Goal: Transaction & Acquisition: Download file/media

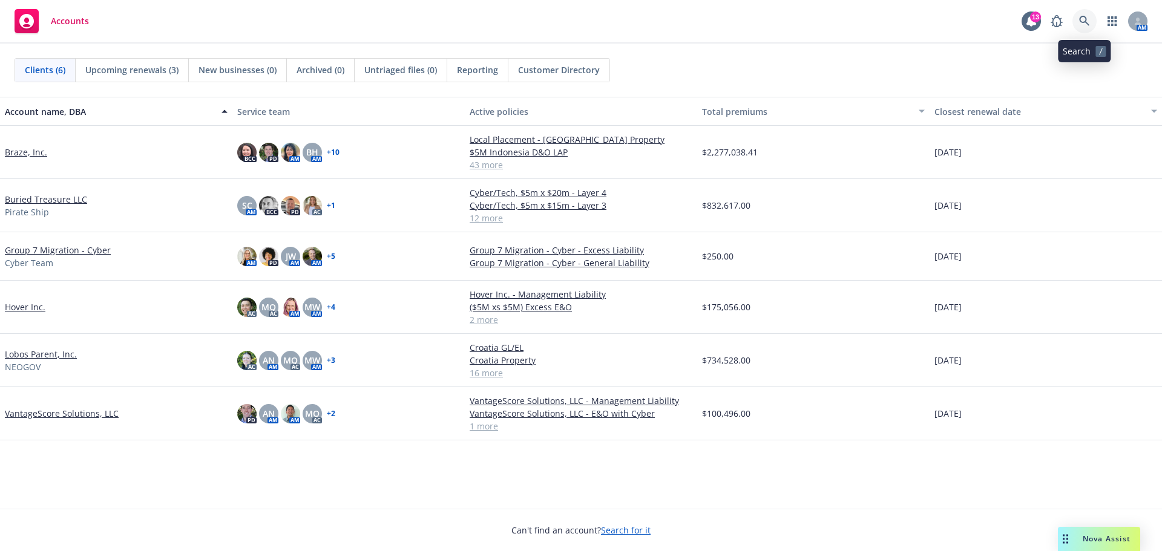
click at [1089, 28] on link at bounding box center [1084, 21] width 24 height 24
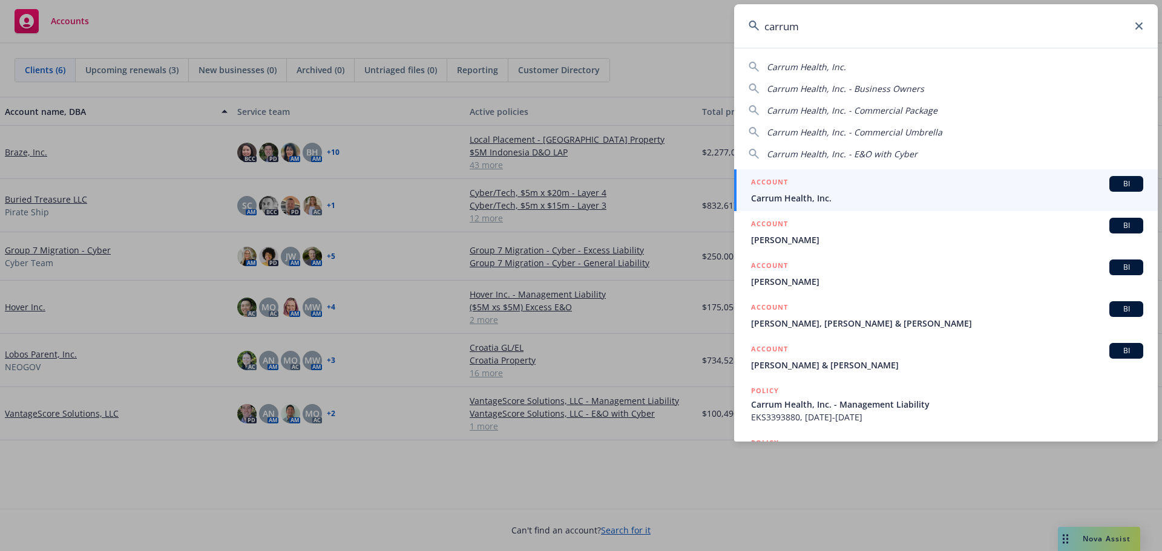
type input "carrum"
click at [798, 198] on span "Carrum Health, Inc." at bounding box center [947, 198] width 392 height 13
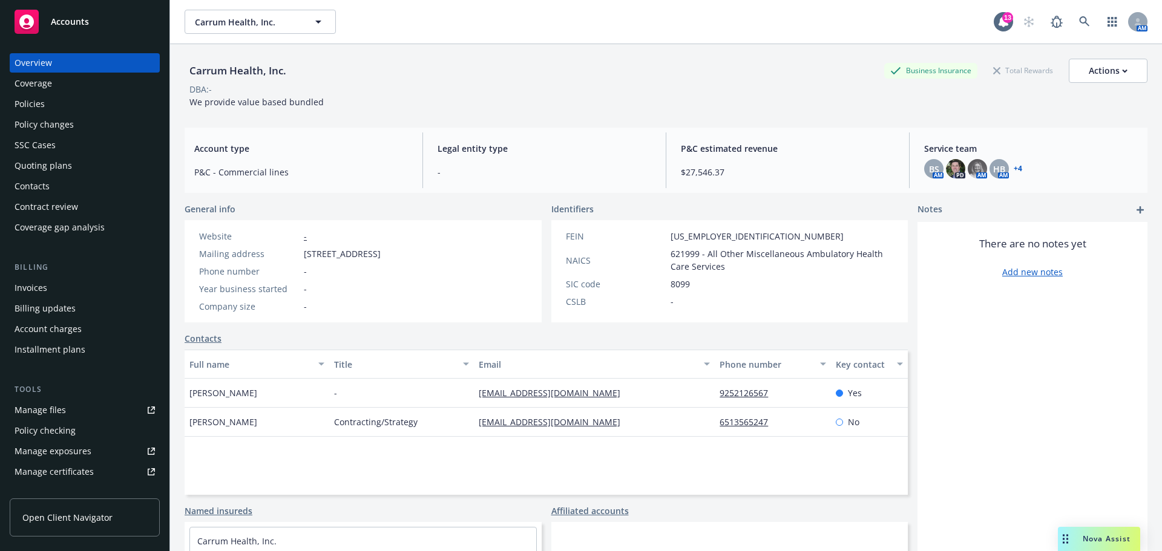
click at [61, 105] on div "Policies" at bounding box center [85, 103] width 140 height 19
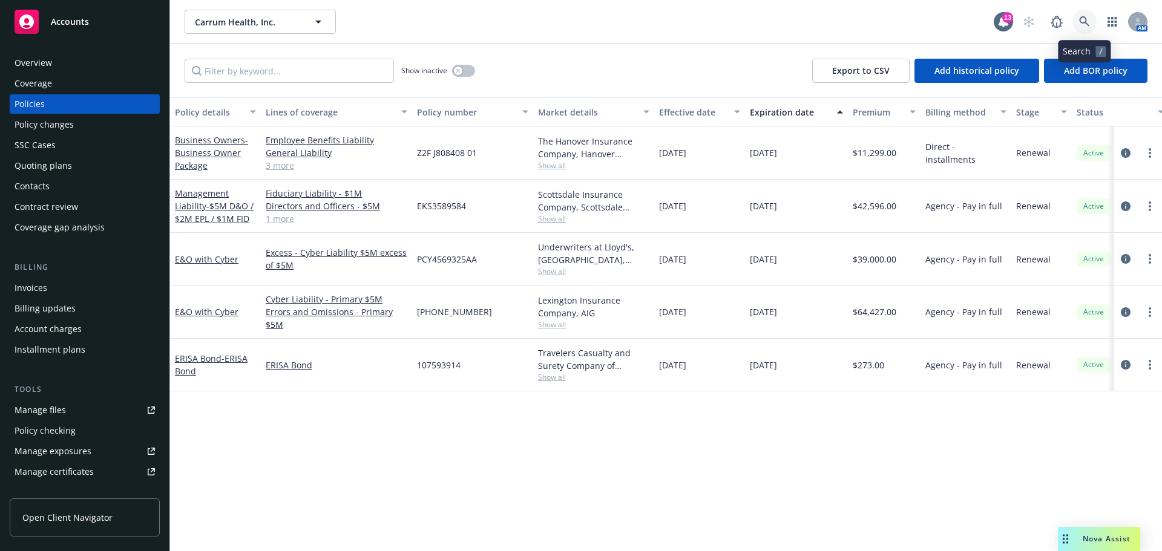
click at [1089, 19] on icon at bounding box center [1084, 21] width 11 height 11
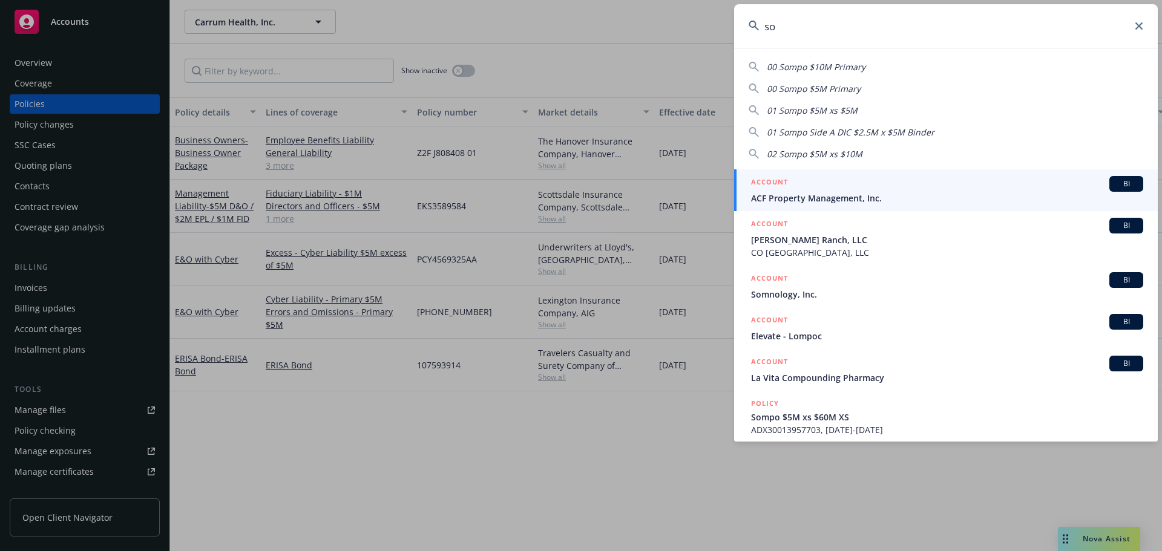
type input "s"
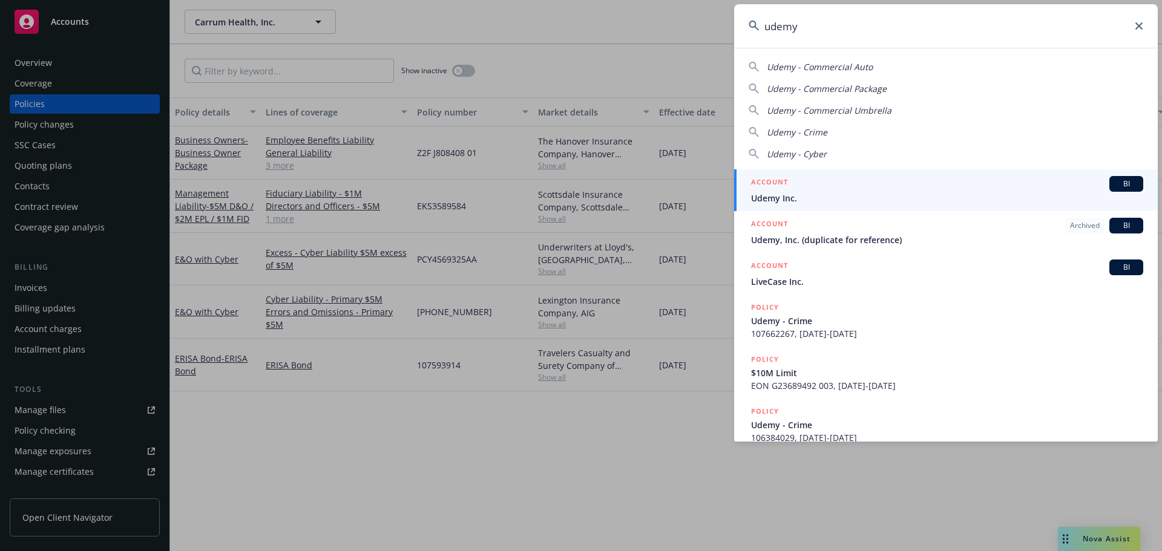
type input "udemy"
click at [815, 202] on span "Udemy Inc." at bounding box center [947, 198] width 392 height 13
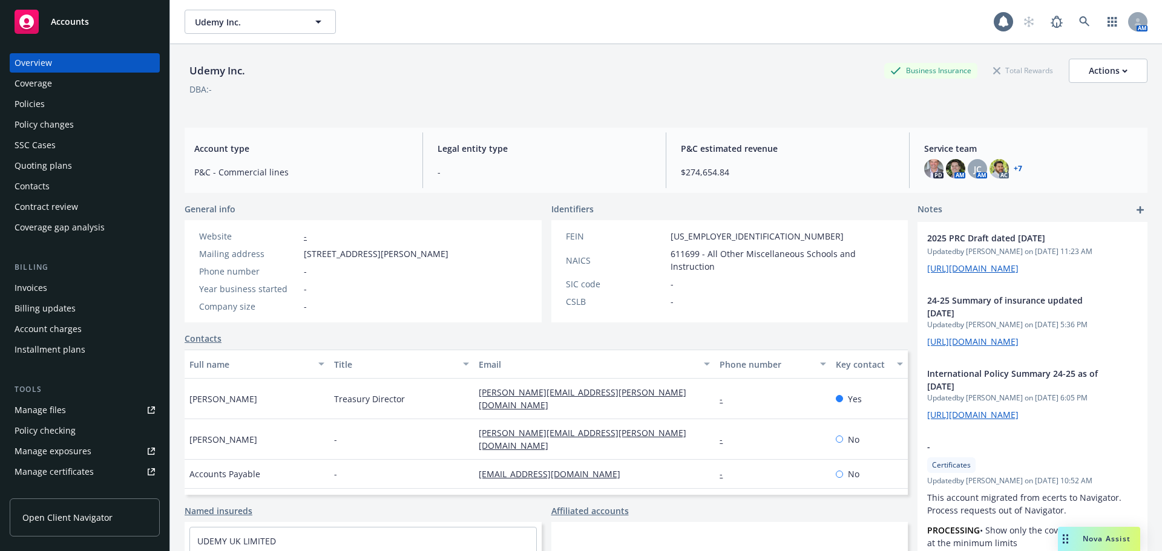
click at [28, 109] on div "Policies" at bounding box center [30, 103] width 30 height 19
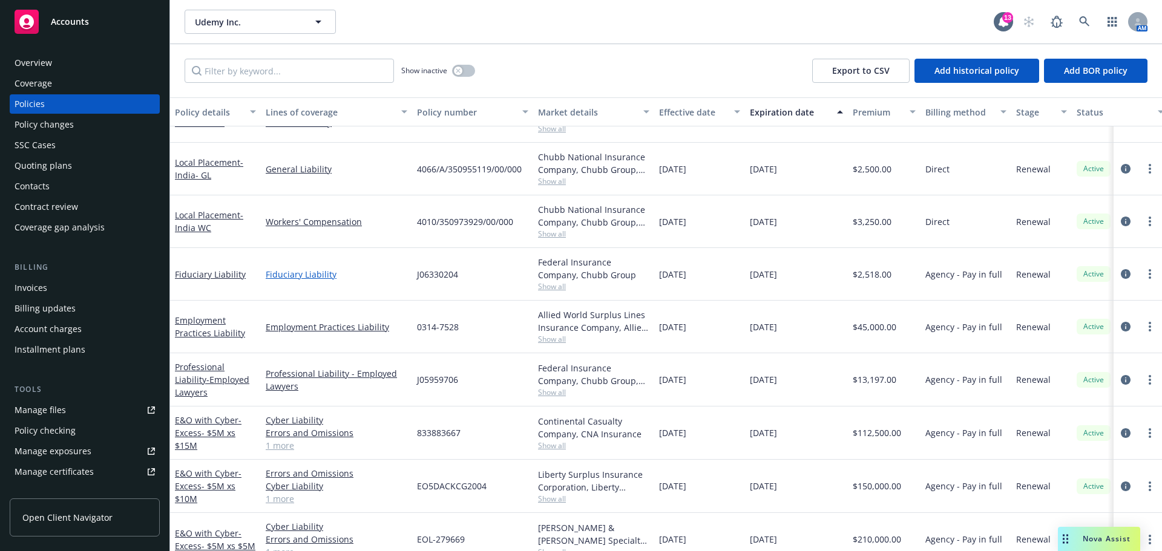
scroll to position [1392, 0]
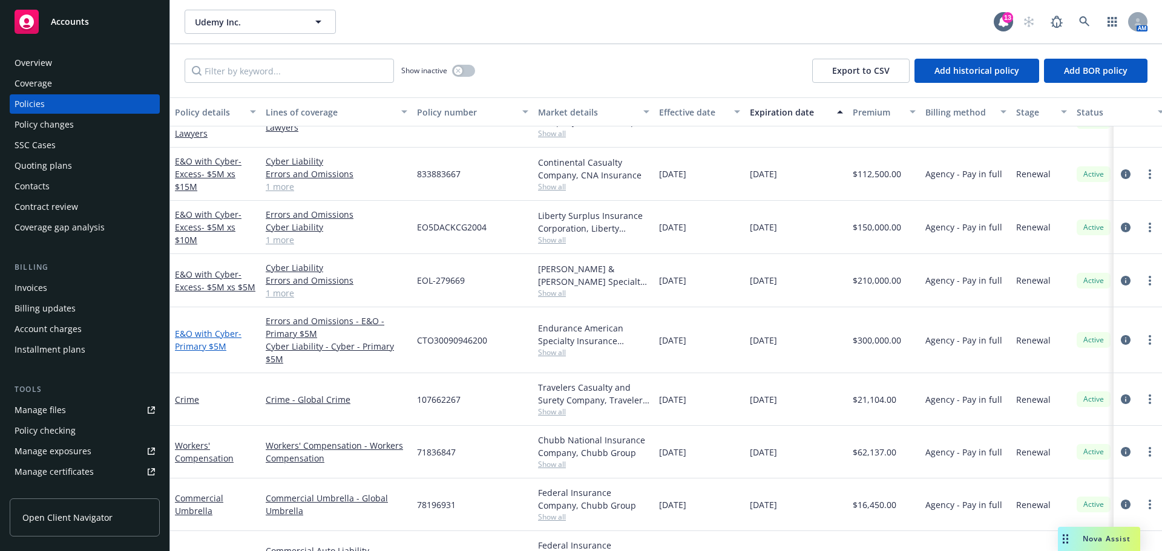
click at [205, 333] on link "E&O with Cyber - Primary $5M" at bounding box center [208, 340] width 67 height 24
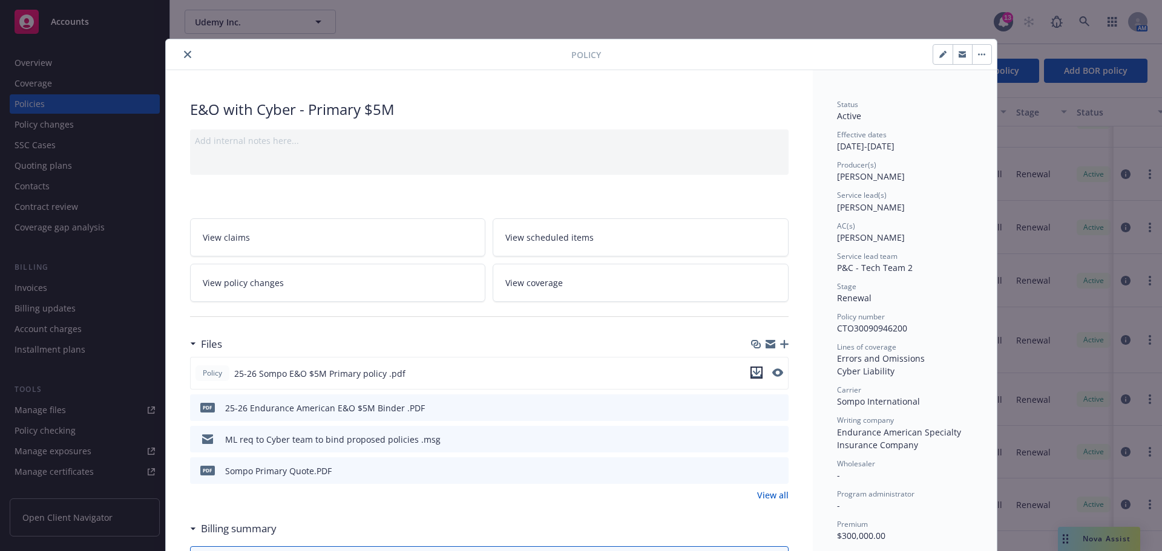
click at [752, 376] on icon "download file" at bounding box center [756, 375] width 10 height 3
